Goal: Task Accomplishment & Management: Use online tool/utility

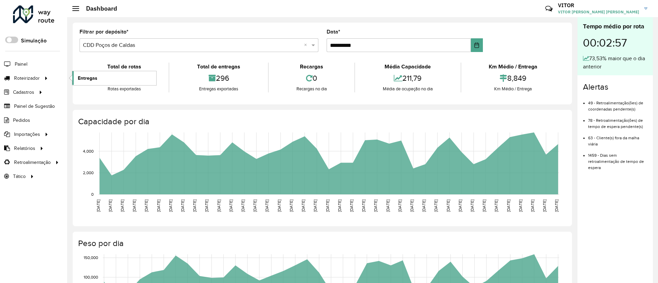
drag, startPoint x: 64, startPoint y: 77, endPoint x: 75, endPoint y: 79, distance: 11.6
click at [64, 77] on li "Roteirizador Entregas" at bounding box center [33, 78] width 67 height 14
click at [77, 79] on link "Entregas" at bounding box center [114, 78] width 84 height 14
click at [40, 10] on div at bounding box center [33, 14] width 41 height 18
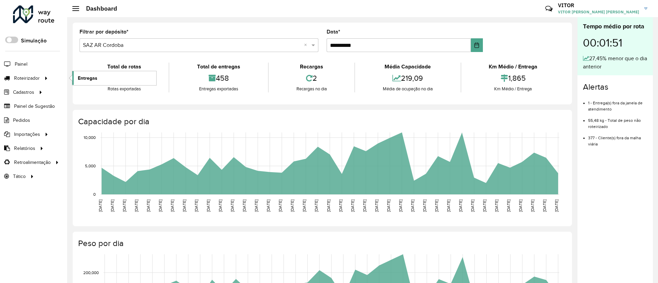
click at [91, 78] on span "Entregas" at bounding box center [88, 78] width 20 height 7
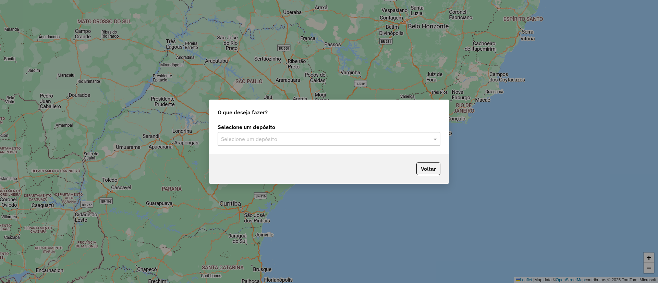
click at [260, 139] on input "text" at bounding box center [322, 139] width 202 height 8
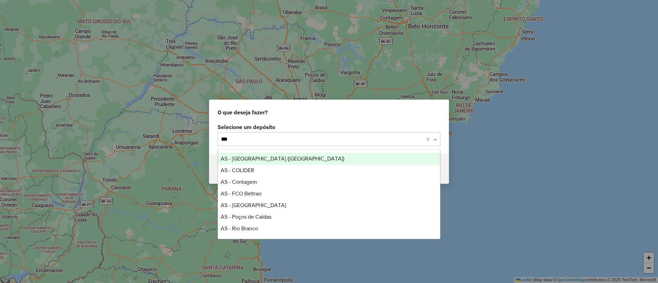
type input "****"
